Goal: Communication & Community: Connect with others

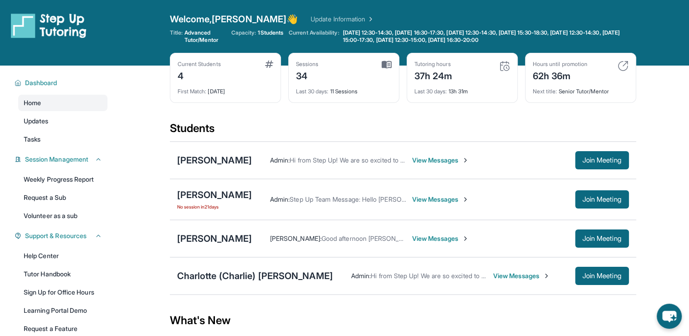
click at [434, 157] on span "View Messages" at bounding box center [440, 160] width 57 height 9
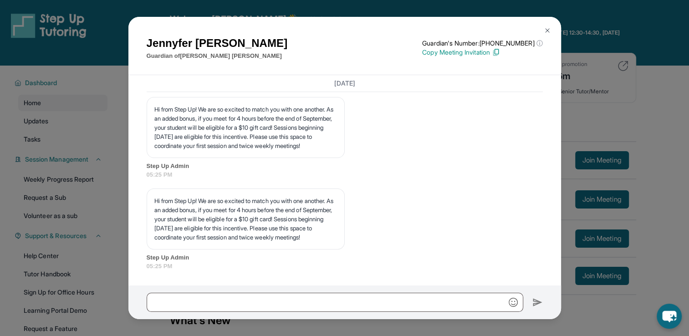
scroll to position [768, 0]
click at [548, 30] on img at bounding box center [546, 30] width 7 height 7
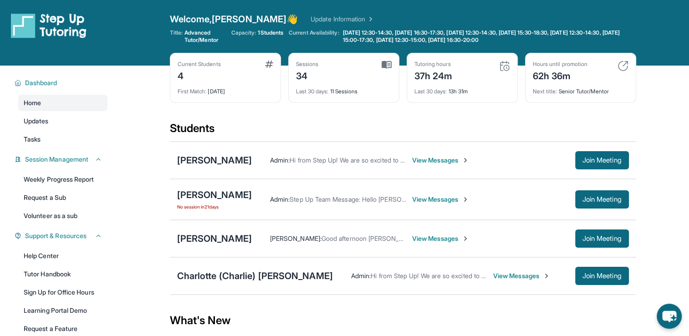
click at [510, 278] on span "View Messages" at bounding box center [521, 275] width 57 height 9
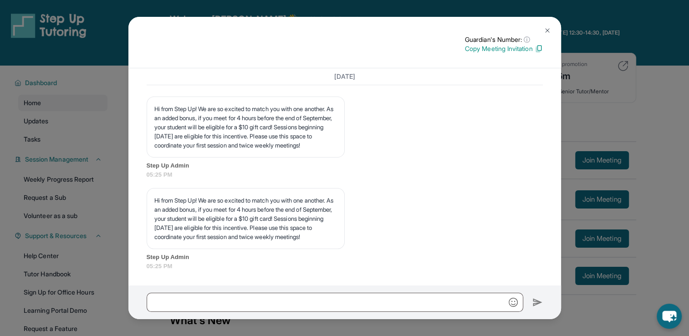
scroll to position [761, 0]
click at [510, 278] on div "[DATE] <p>**New Step Up [PERSON_NAME] Chat**: Hi [PERSON_NAME]! This is the sta…" at bounding box center [344, 176] width 432 height 217
click at [546, 25] on button at bounding box center [547, 30] width 18 height 18
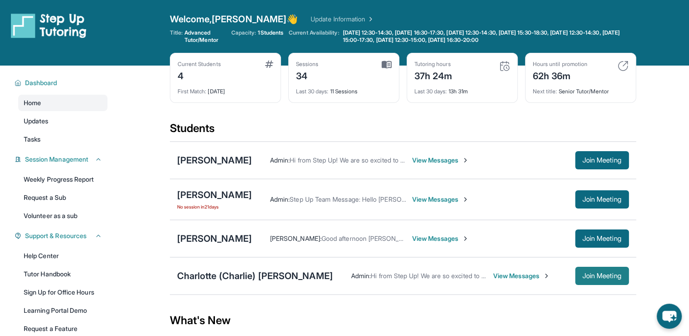
click at [603, 273] on span "Join Meeting" at bounding box center [601, 275] width 39 height 5
